Goal: Task Accomplishment & Management: Use online tool/utility

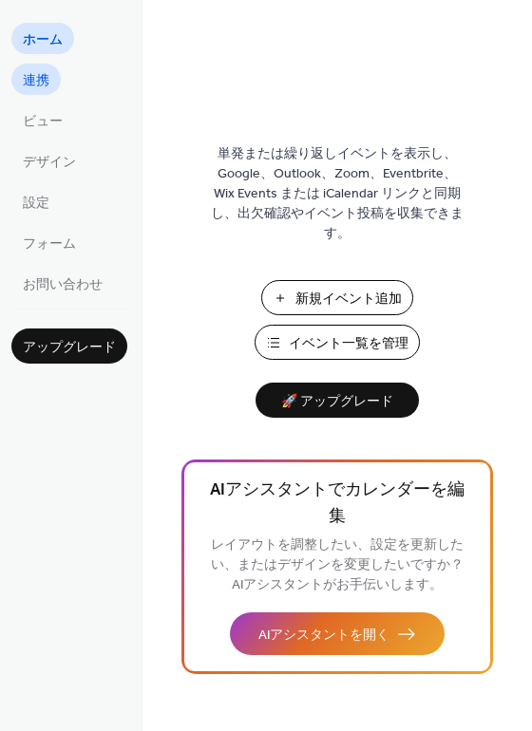
click at [40, 78] on span "連携" at bounding box center [36, 81] width 27 height 20
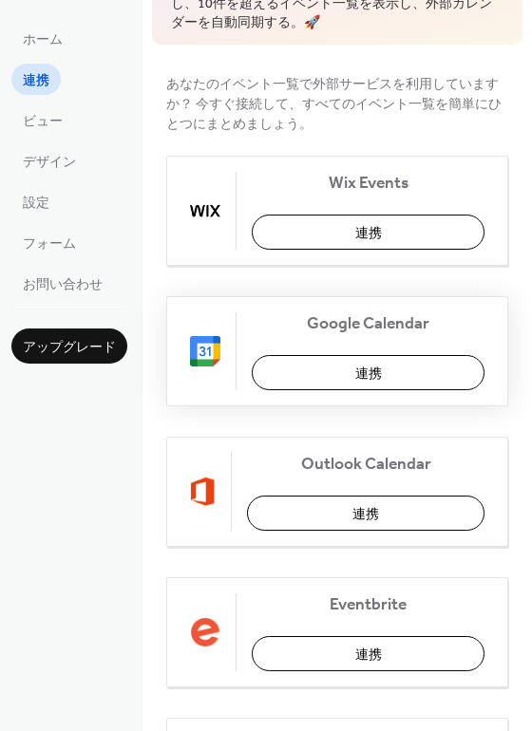
scroll to position [316, 0]
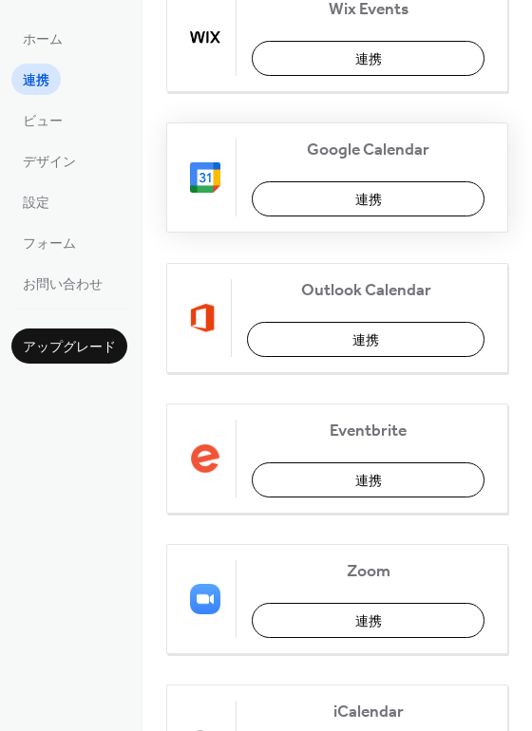
click at [321, 204] on button "連携" at bounding box center [368, 198] width 233 height 35
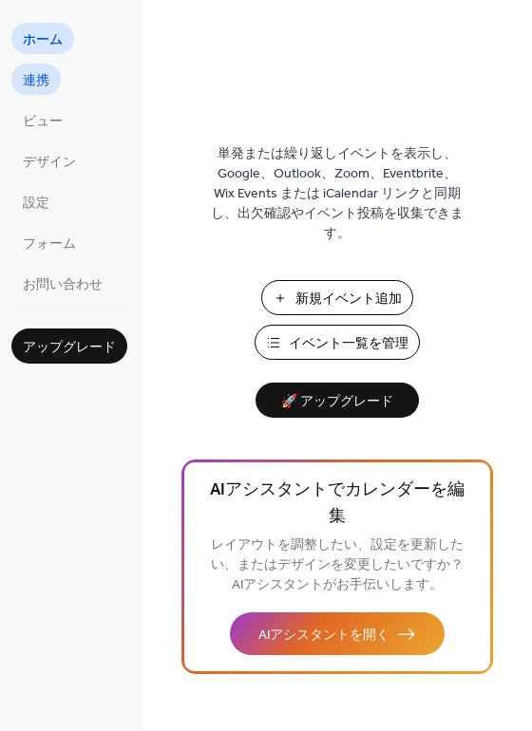
click at [43, 82] on span "連携" at bounding box center [36, 81] width 27 height 20
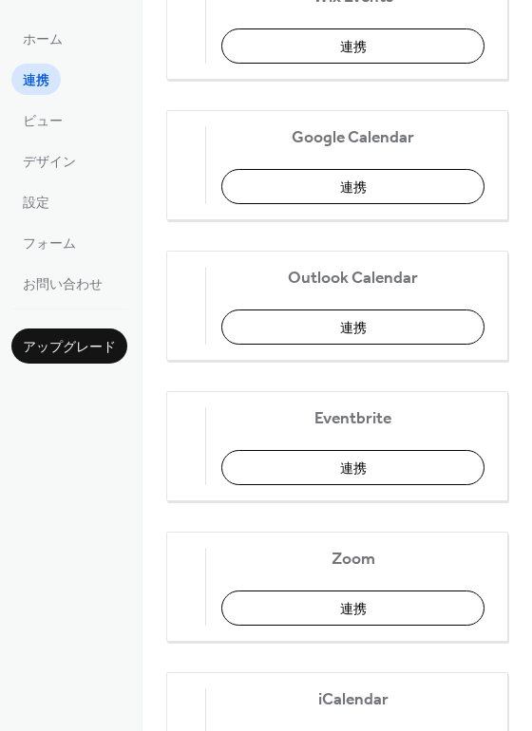
scroll to position [316, 0]
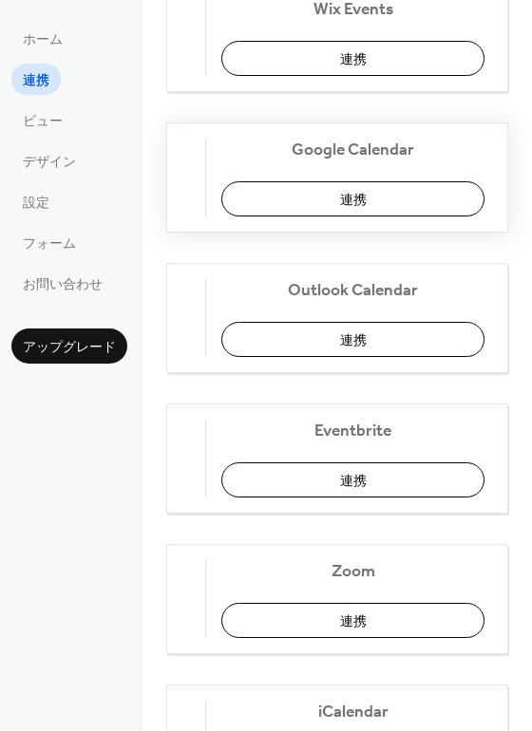
click at [286, 190] on button "連携" at bounding box center [352, 198] width 263 height 35
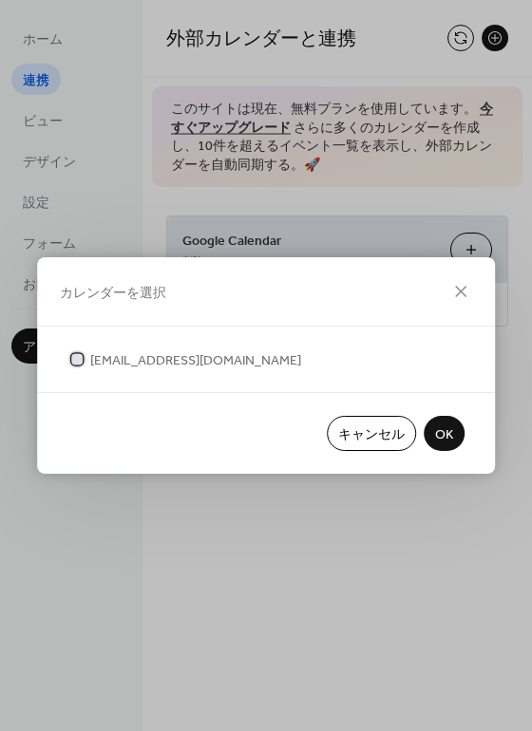
click at [76, 354] on div at bounding box center [76, 358] width 11 height 11
click at [447, 438] on span "OK" at bounding box center [444, 435] width 18 height 20
